Goal: Transaction & Acquisition: Purchase product/service

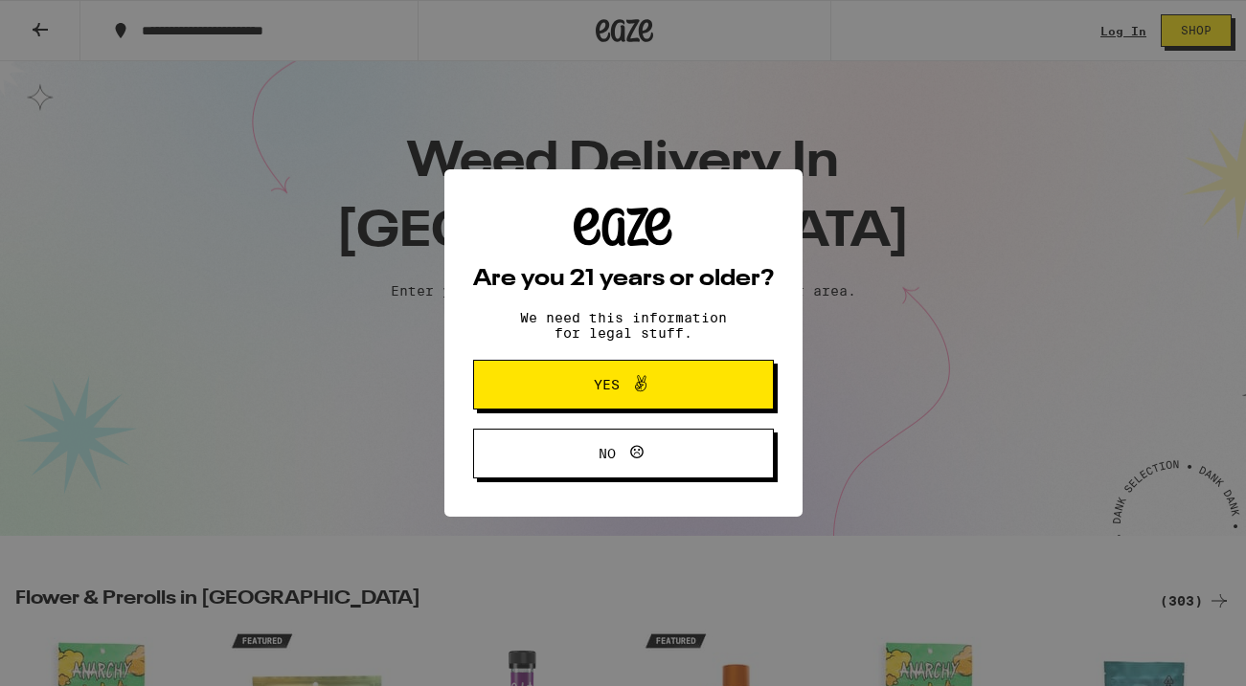
click at [508, 383] on button "Yes" at bounding box center [623, 385] width 301 height 50
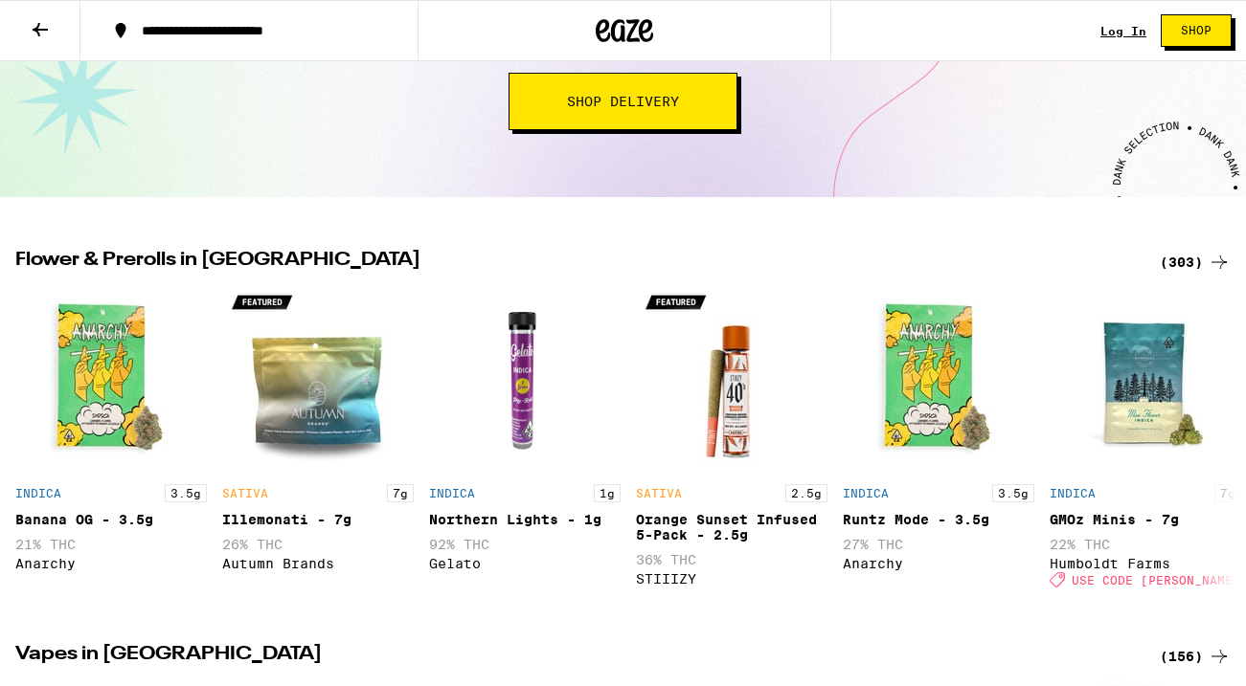
scroll to position [343, 0]
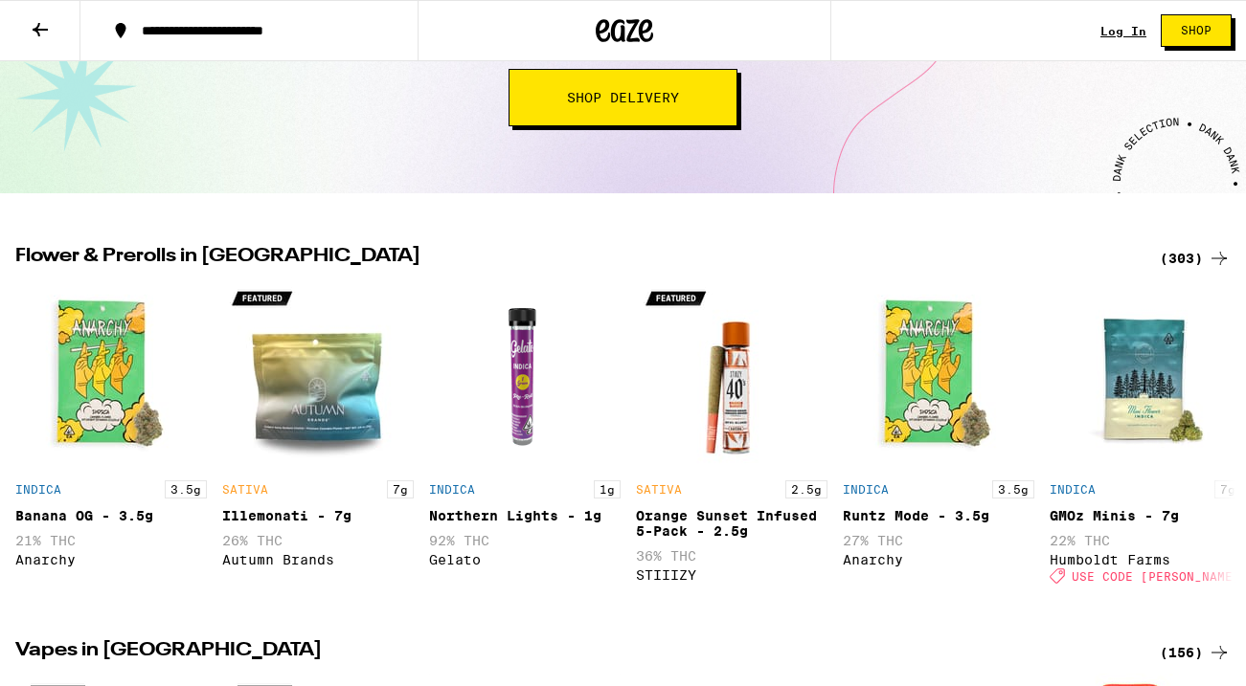
click at [1187, 262] on div "(303)" at bounding box center [1194, 258] width 71 height 23
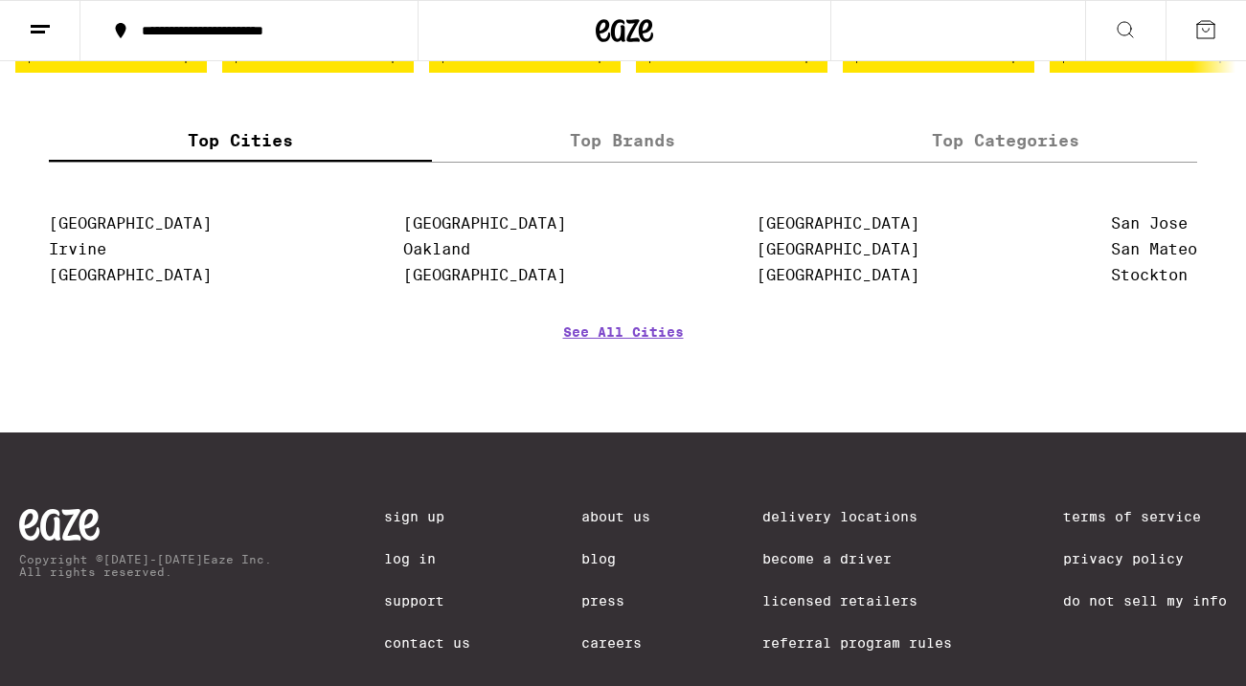
scroll to position [1884, 0]
